Goal: Browse casually

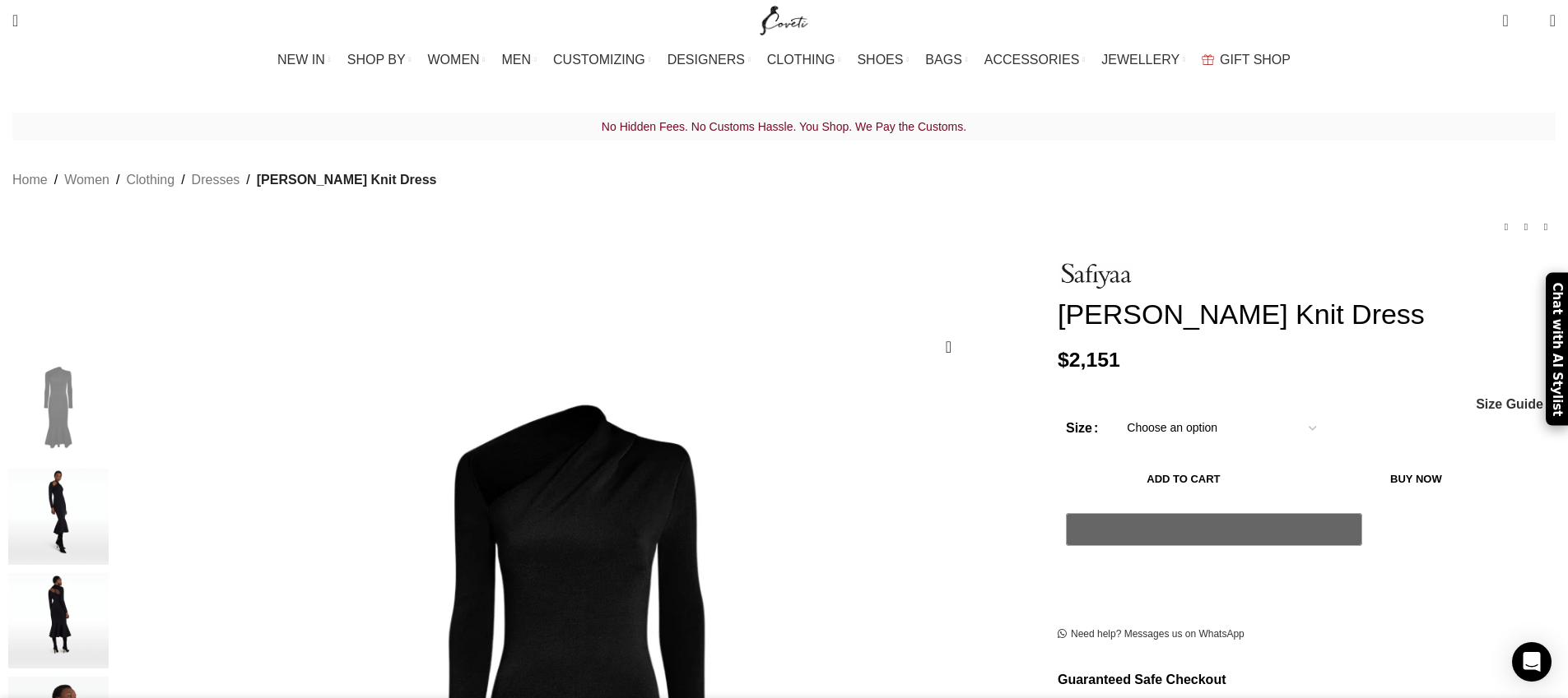
scroll to position [0, 347]
